Goal: Information Seeking & Learning: Learn about a topic

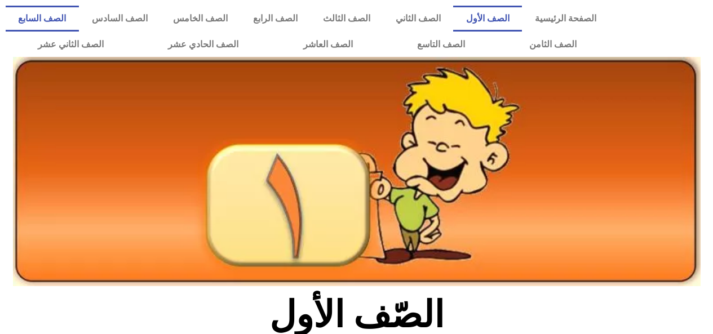
click at [79, 17] on link "الصف السابع" at bounding box center [42, 19] width 73 height 26
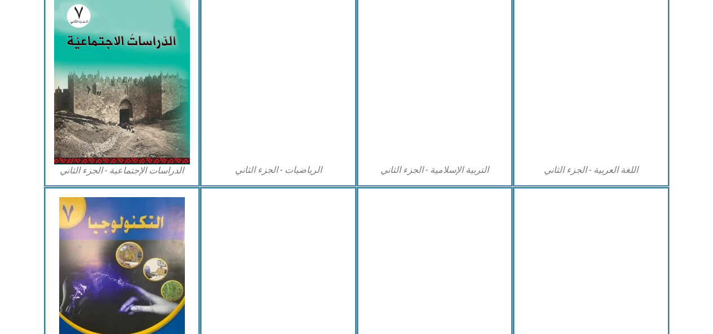
scroll to position [571, 0]
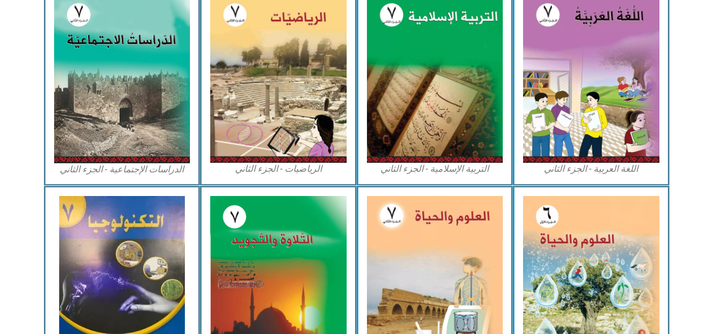
click at [142, 242] on img at bounding box center [122, 280] width 126 height 169
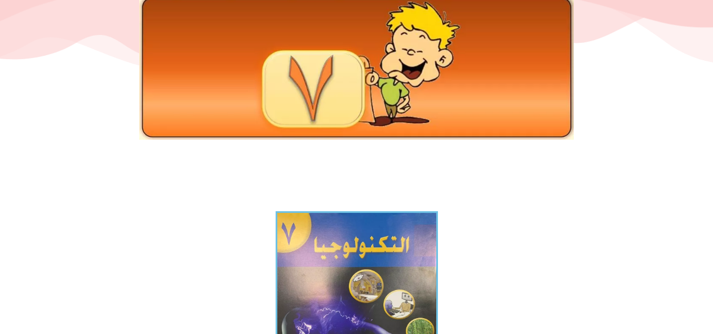
scroll to position [164, 0]
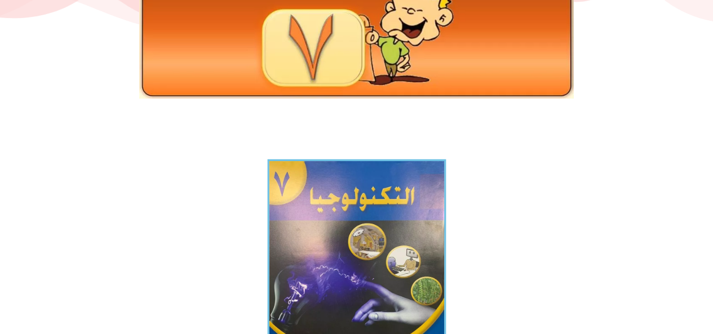
click at [312, 235] on img at bounding box center [356, 279] width 179 height 239
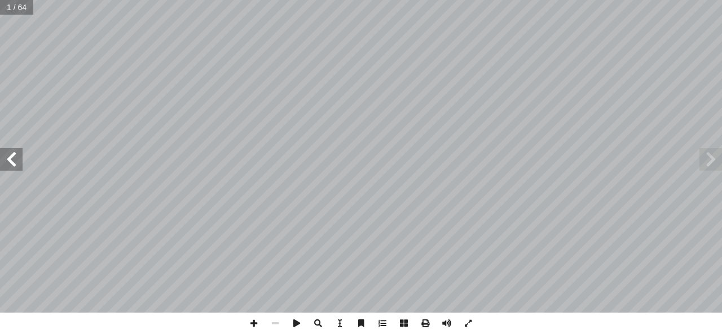
click at [0, 158] on span at bounding box center [11, 159] width 23 height 23
click at [9, 160] on span at bounding box center [11, 159] width 23 height 23
click at [13, 166] on span at bounding box center [11, 159] width 23 height 23
click at [4, 161] on span at bounding box center [11, 159] width 23 height 23
click at [5, 160] on span at bounding box center [11, 159] width 23 height 23
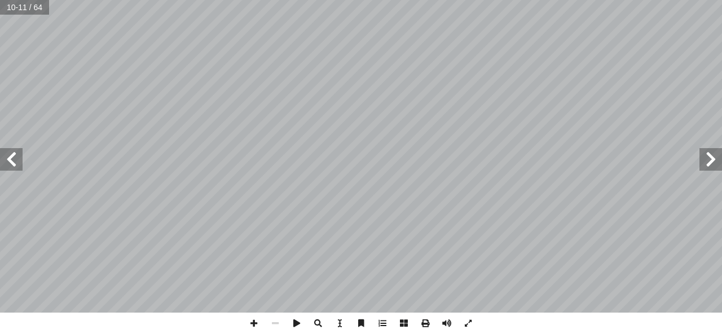
click at [6, 160] on span at bounding box center [11, 159] width 23 height 23
click at [4, 161] on span at bounding box center [11, 159] width 23 height 23
click at [9, 166] on span at bounding box center [11, 159] width 23 height 23
click at [6, 169] on span at bounding box center [11, 159] width 23 height 23
click at [703, 154] on span at bounding box center [710, 159] width 23 height 23
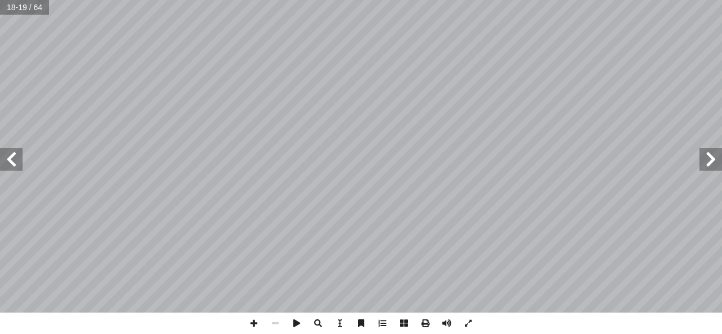
click at [702, 155] on span at bounding box center [710, 159] width 23 height 23
click at [701, 157] on span at bounding box center [710, 159] width 23 height 23
